Goal: Transaction & Acquisition: Download file/media

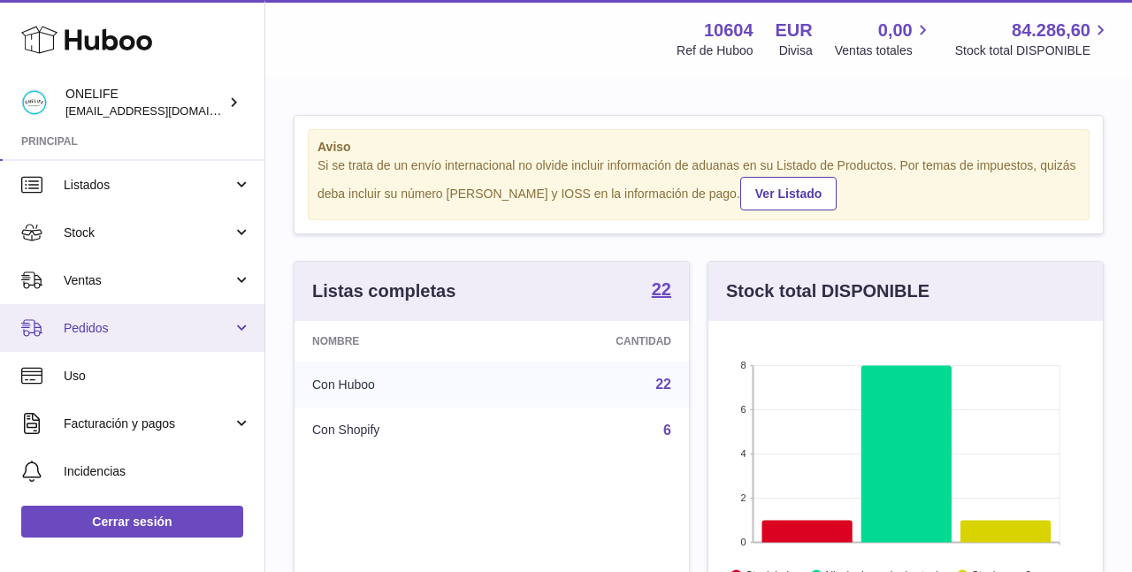
scroll to position [51, 0]
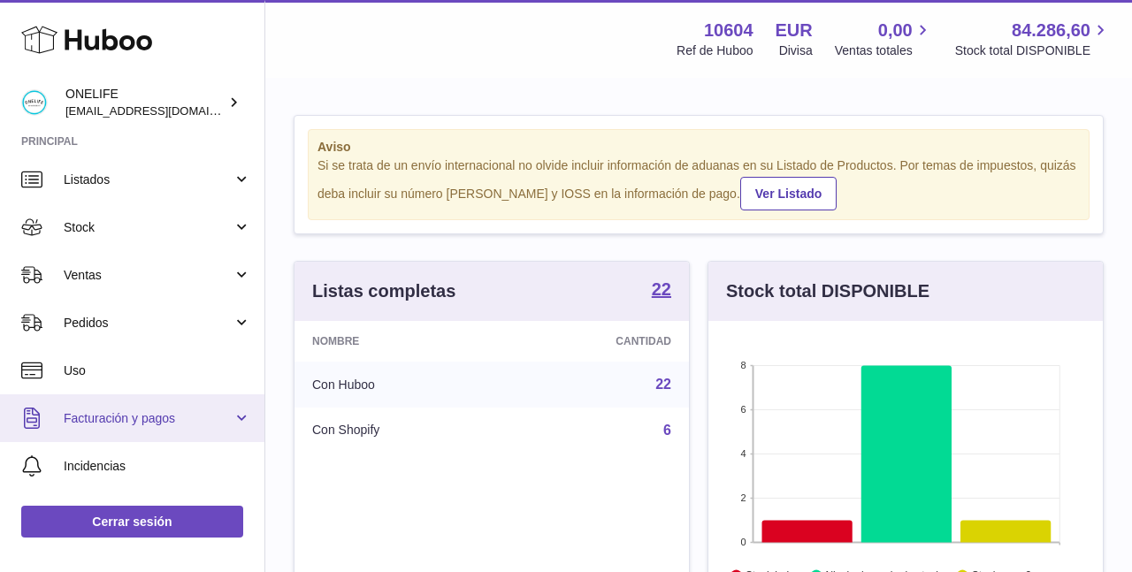
click at [144, 402] on link "Facturación y pagos" at bounding box center [132, 418] width 264 height 48
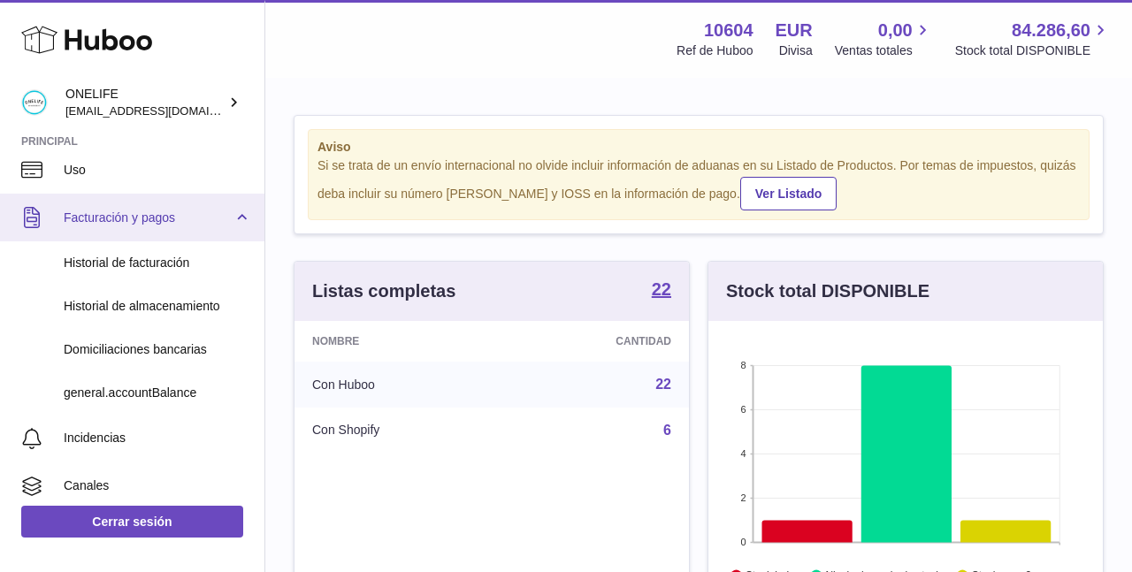
scroll to position [272, 0]
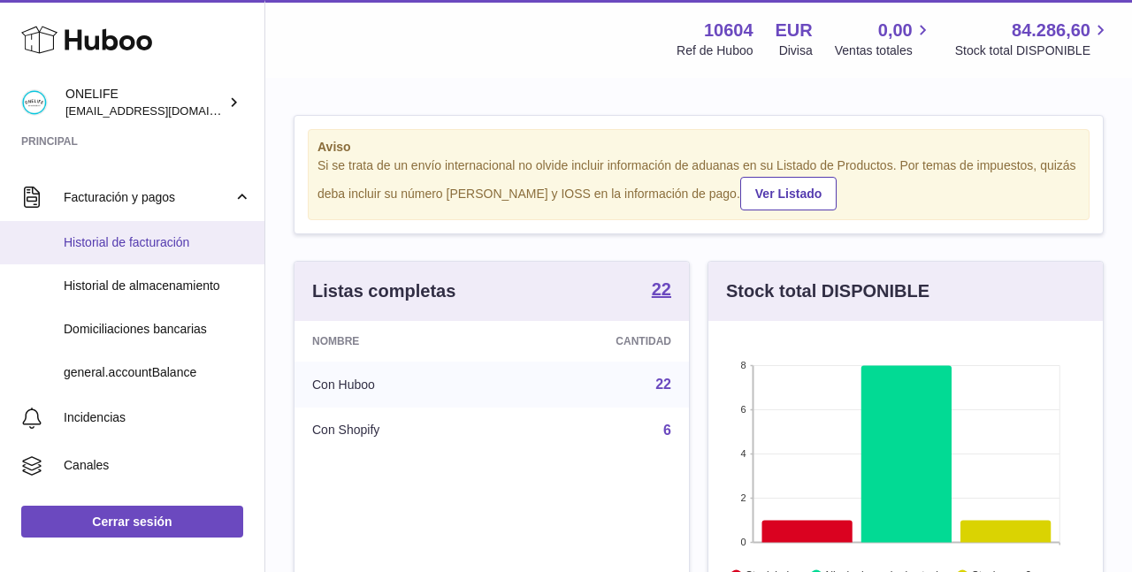
click at [193, 252] on link "Historial de facturación" at bounding box center [132, 242] width 264 height 43
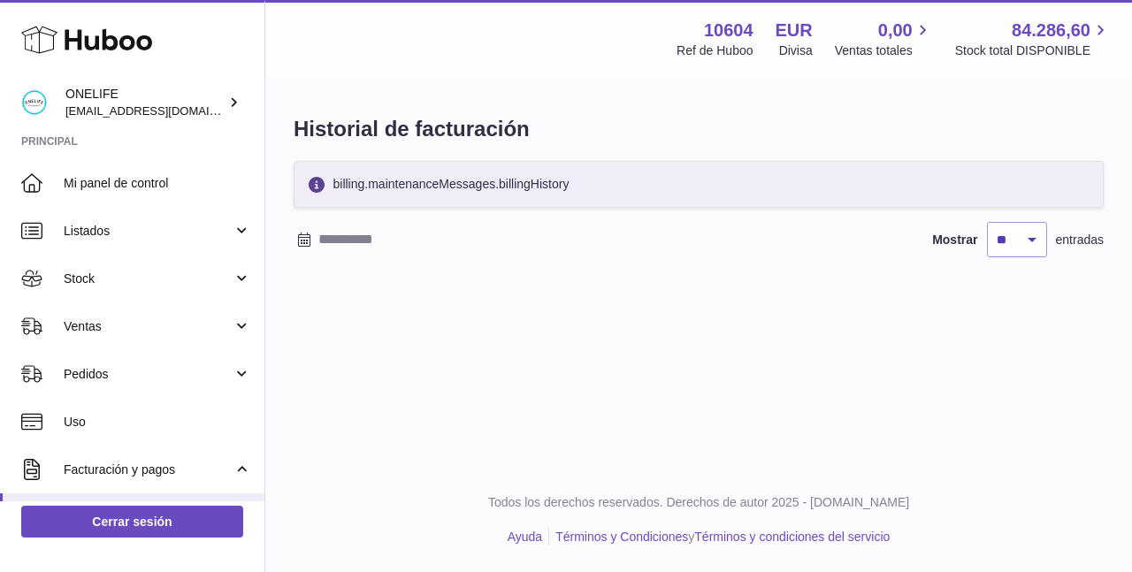
click at [325, 241] on input "text" at bounding box center [456, 240] width 276 height 28
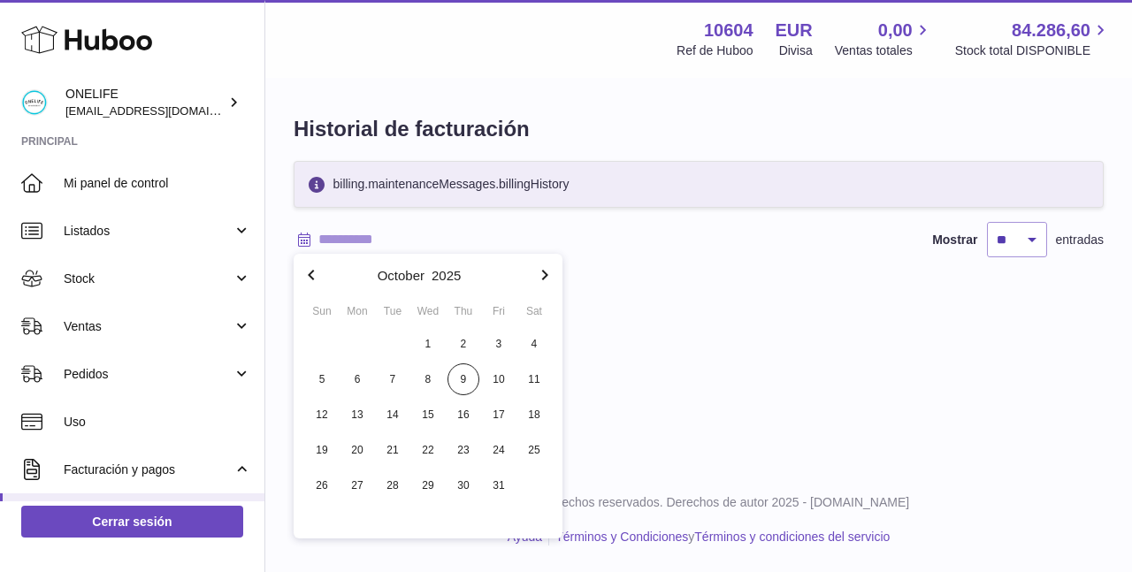
click at [313, 270] on icon "button" at bounding box center [311, 274] width 21 height 21
click at [313, 270] on icon "button" at bounding box center [311, 275] width 6 height 11
click at [394, 340] on span "1" at bounding box center [393, 344] width 32 height 32
click at [543, 275] on icon "button" at bounding box center [544, 274] width 21 height 21
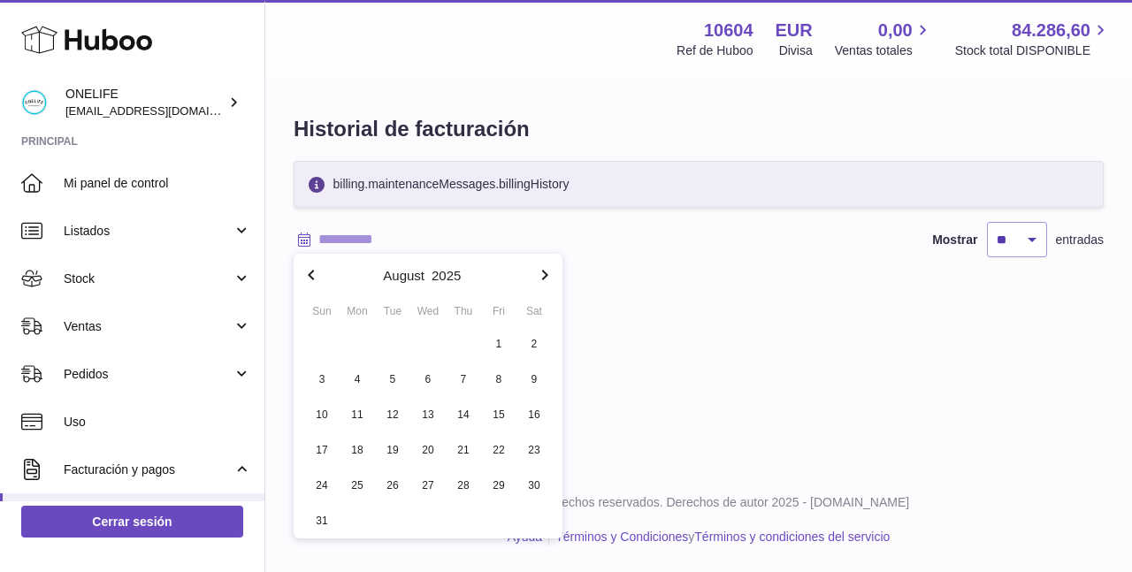
click at [543, 275] on icon "button" at bounding box center [544, 274] width 21 height 21
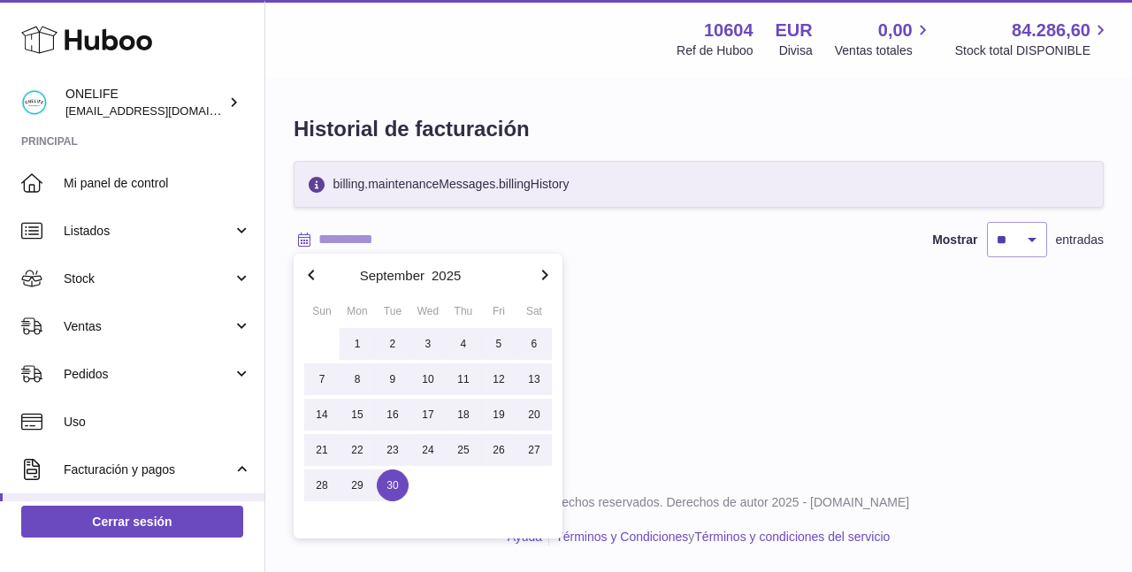
click at [394, 486] on span "30" at bounding box center [393, 486] width 32 height 32
type input "**********"
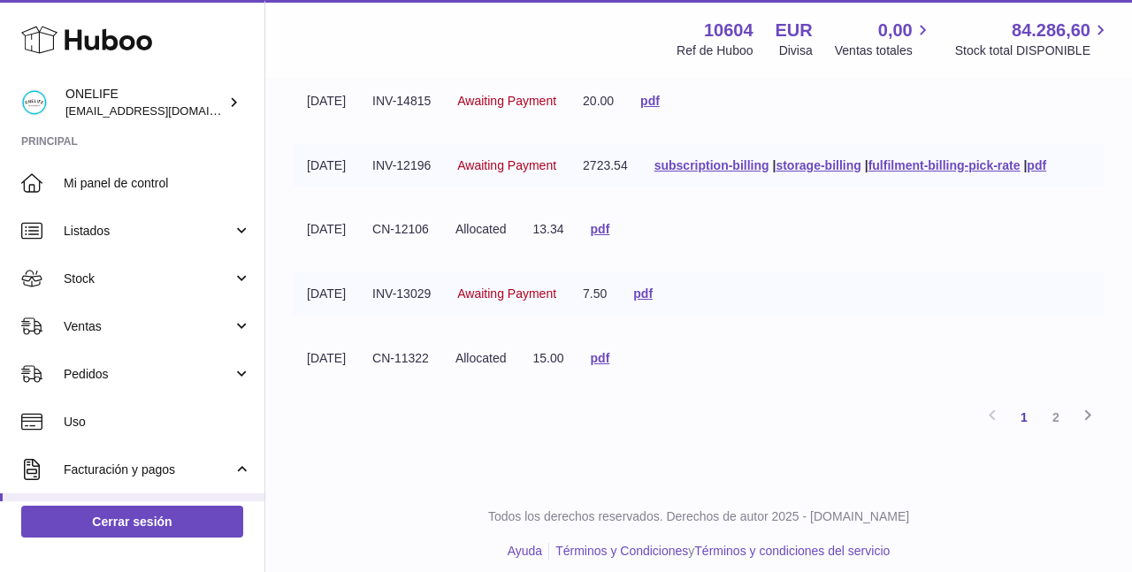
scroll to position [574, 0]
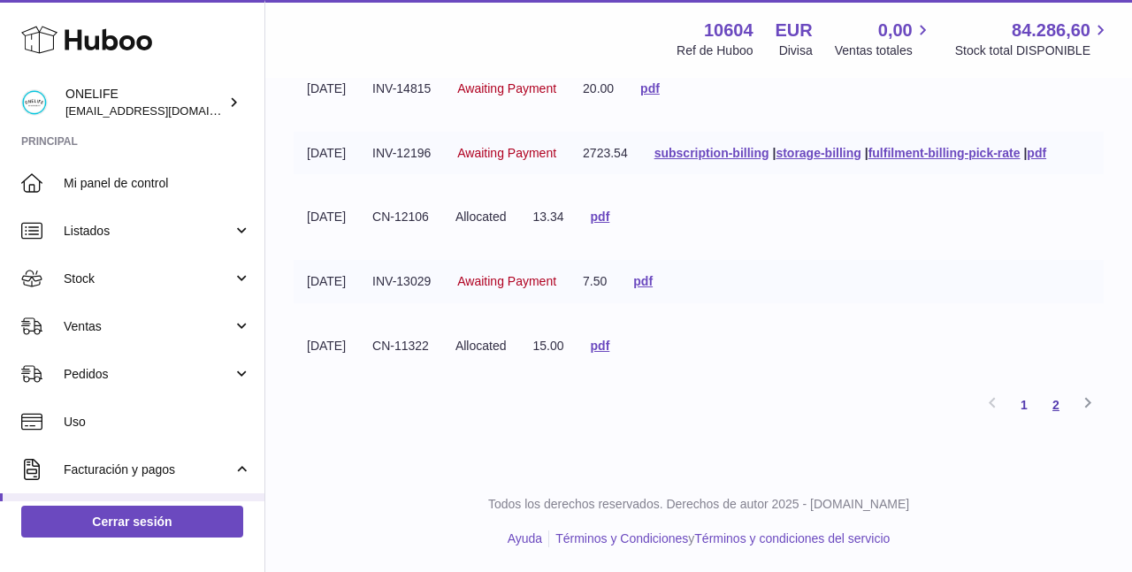
click at [1054, 402] on link "2" at bounding box center [1056, 405] width 32 height 32
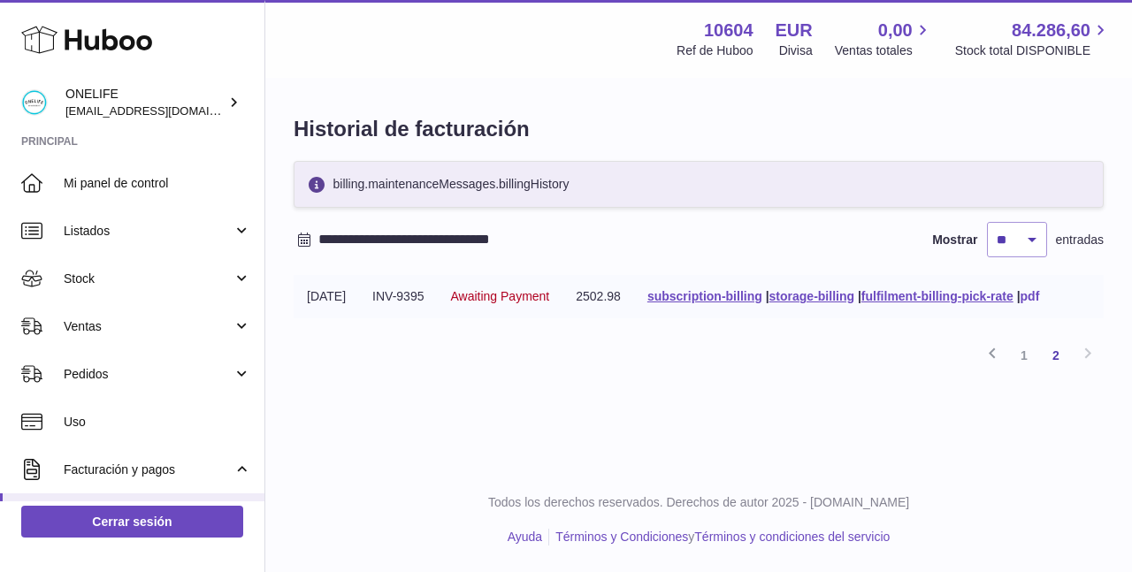
click at [1040, 295] on link "pdf" at bounding box center [1030, 296] width 19 height 14
click at [1026, 356] on link "1" at bounding box center [1024, 356] width 32 height 32
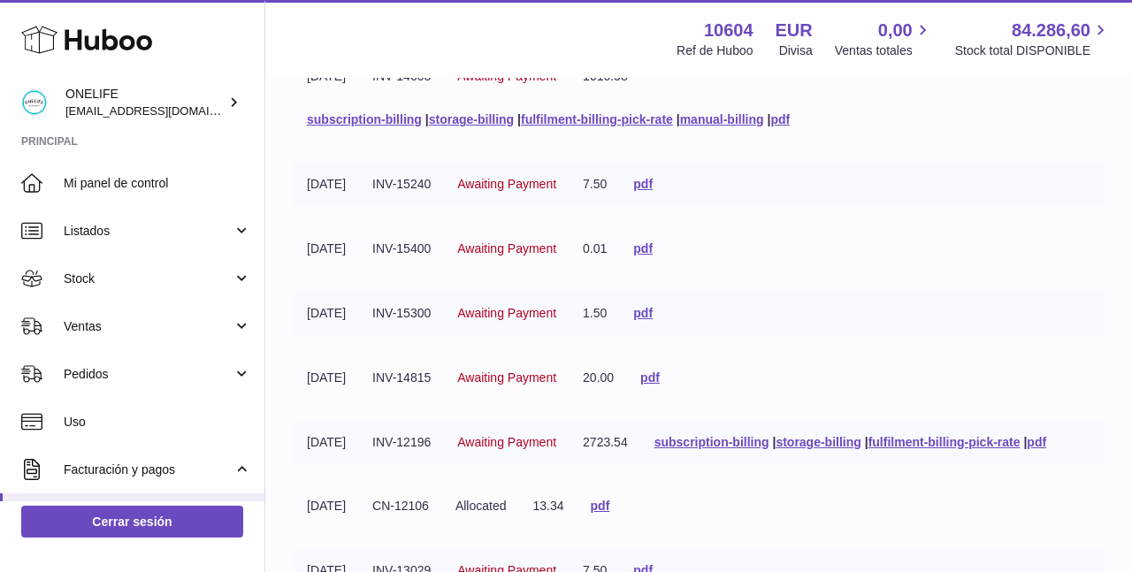
scroll to position [574, 0]
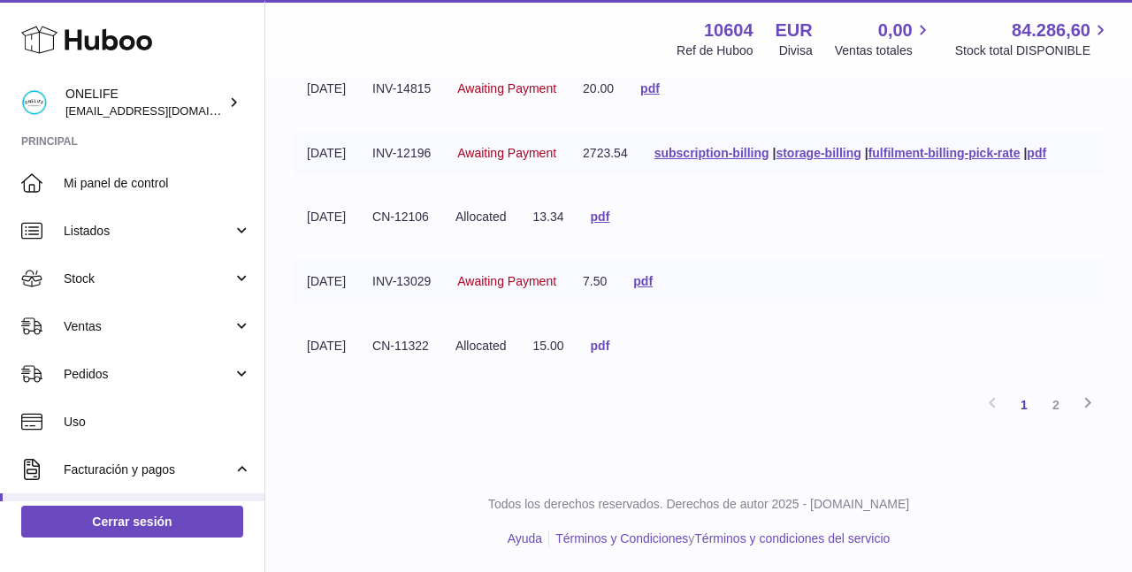
click at [610, 342] on link "pdf" at bounding box center [600, 346] width 19 height 14
click at [653, 283] on link "pdf" at bounding box center [642, 281] width 19 height 14
click at [610, 213] on link "pdf" at bounding box center [600, 217] width 19 height 14
click at [1046, 150] on link "pdf" at bounding box center [1036, 153] width 19 height 14
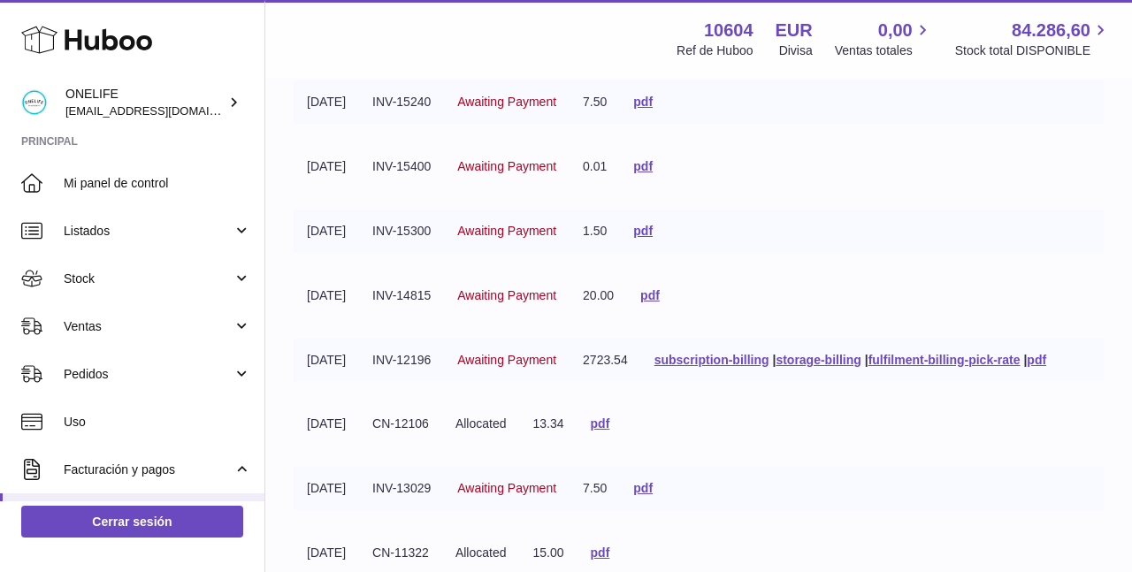
scroll to position [361, 0]
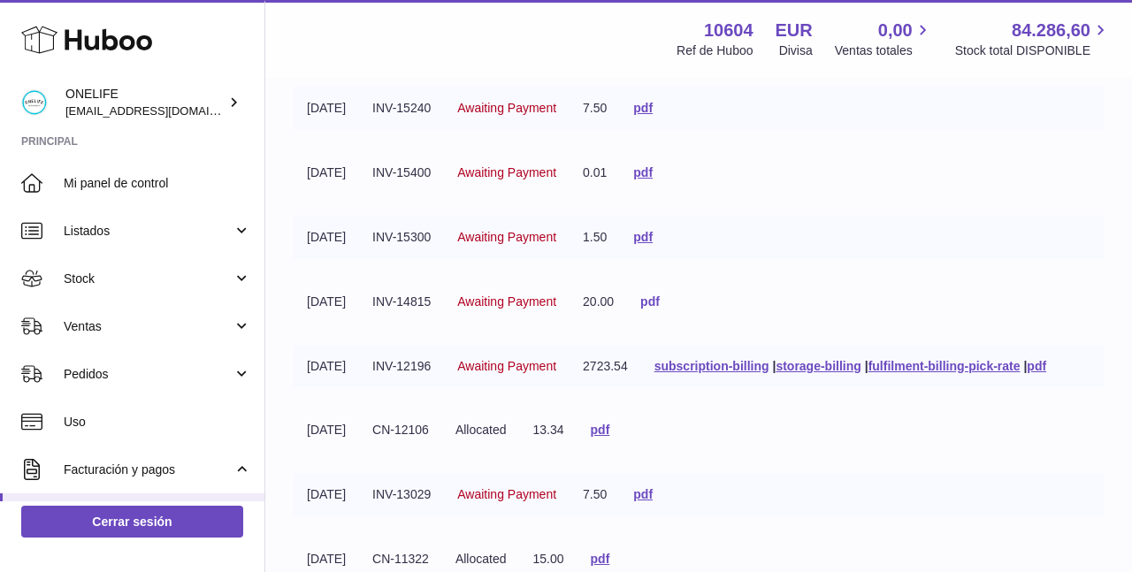
click at [660, 302] on link "pdf" at bounding box center [649, 302] width 19 height 14
click at [653, 234] on link "pdf" at bounding box center [642, 237] width 19 height 14
click at [653, 107] on link "pdf" at bounding box center [642, 108] width 19 height 14
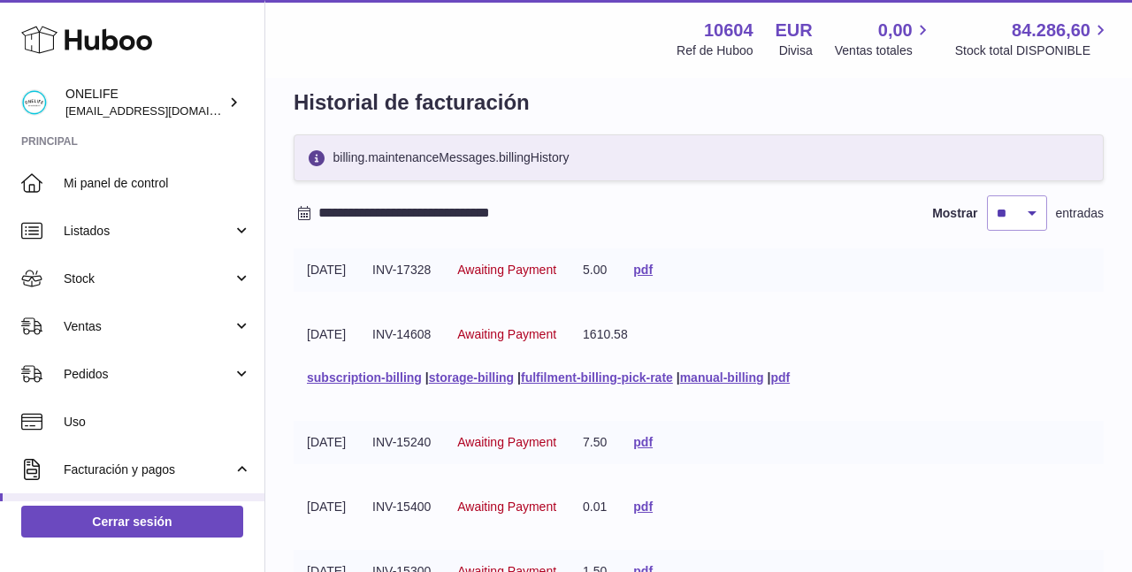
scroll to position [0, 0]
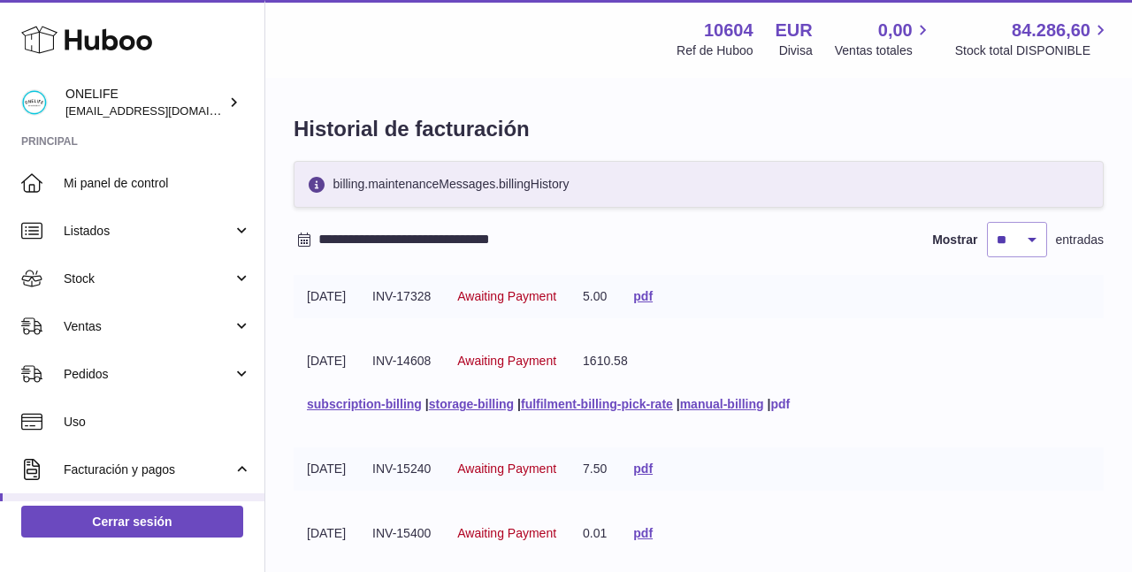
click at [790, 402] on link "pdf" at bounding box center [779, 404] width 19 height 14
click at [653, 297] on link "pdf" at bounding box center [642, 296] width 19 height 14
